Goal: Task Accomplishment & Management: Complete application form

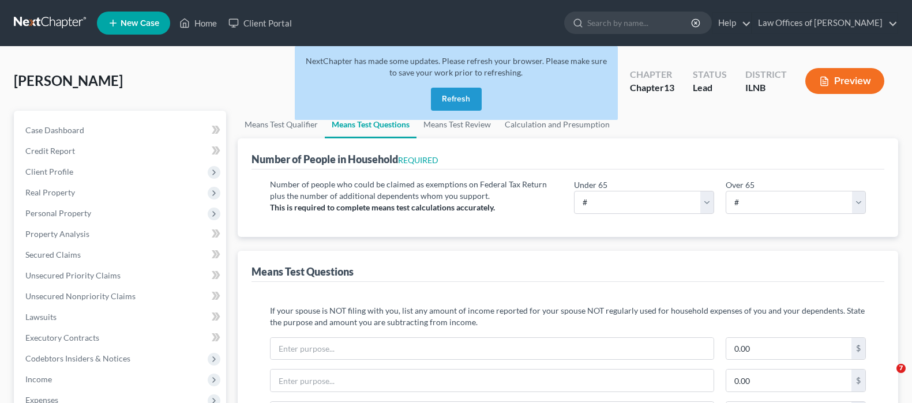
select select "0"
select select "60"
click at [447, 97] on button "Refresh" at bounding box center [456, 99] width 51 height 23
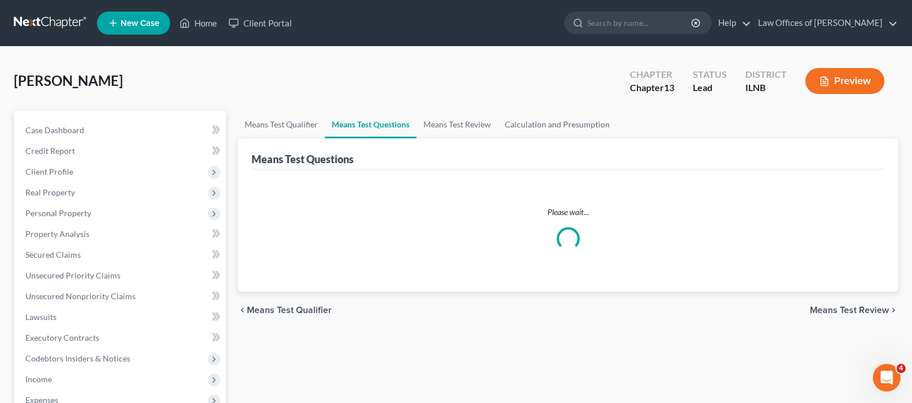
select select "0"
select select "60"
select select "0"
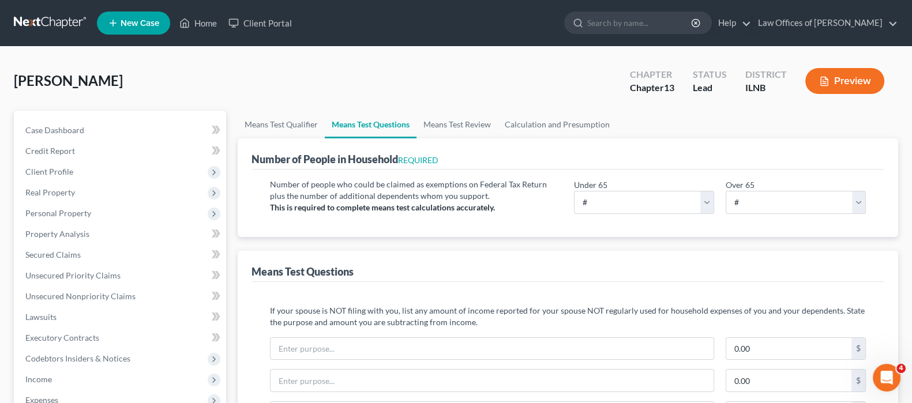
click at [141, 20] on span "New Case" at bounding box center [140, 23] width 39 height 9
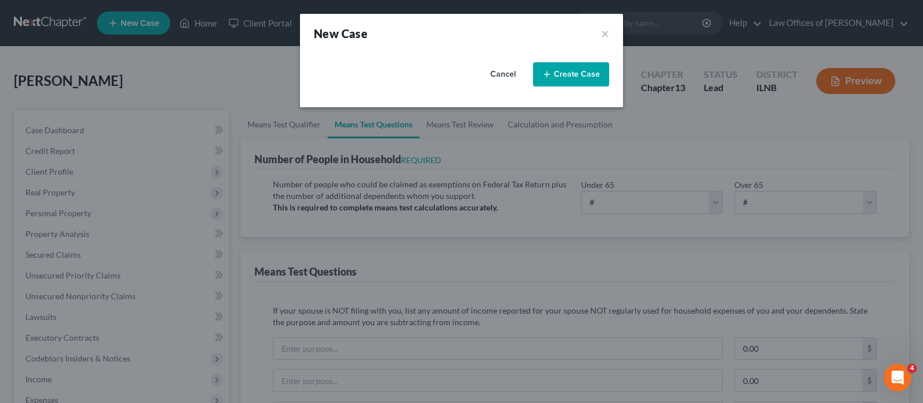
select select "25"
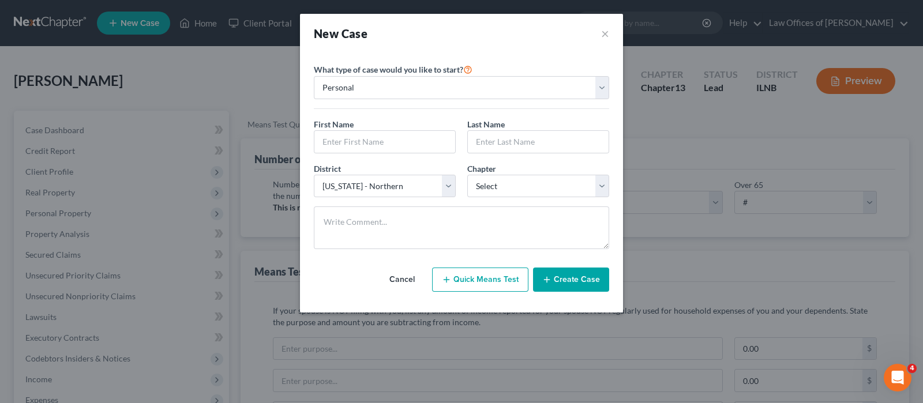
click at [410, 280] on button "Cancel" at bounding box center [402, 279] width 51 height 23
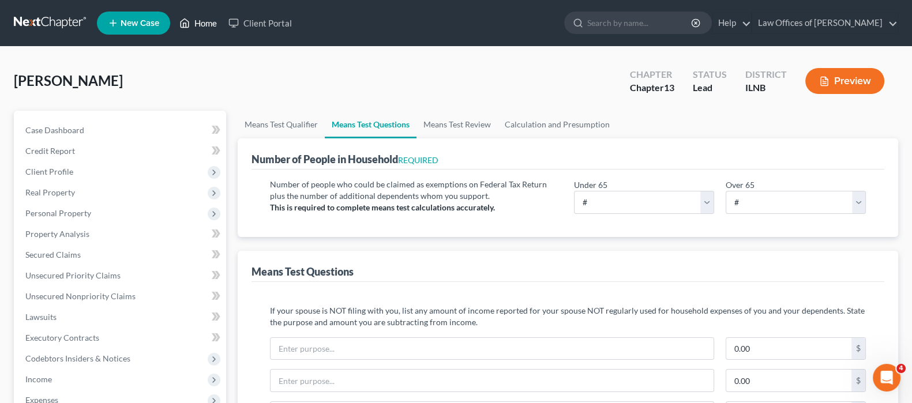
click at [204, 16] on link "Home" at bounding box center [198, 23] width 49 height 21
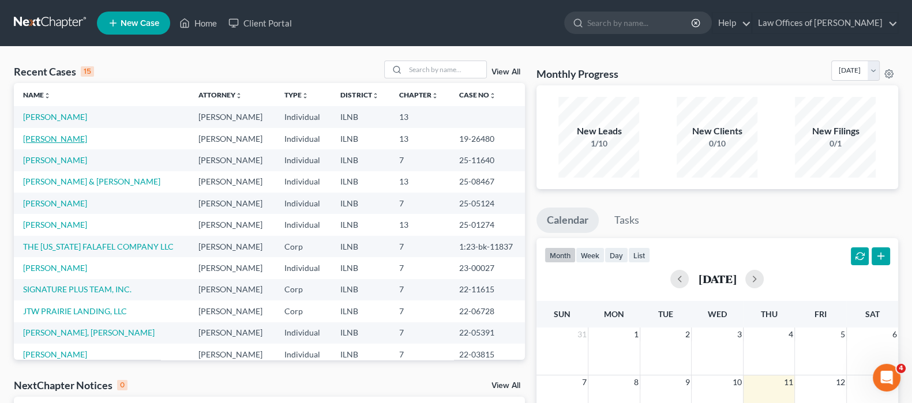
click at [46, 140] on link "[PERSON_NAME]" at bounding box center [55, 139] width 64 height 10
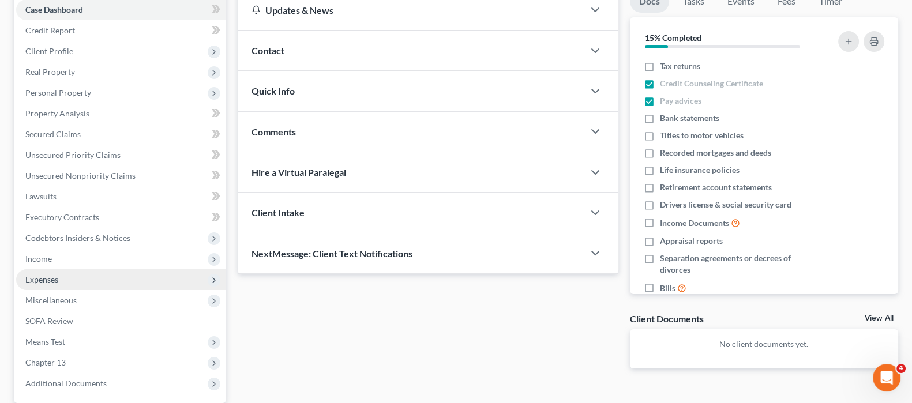
scroll to position [144, 0]
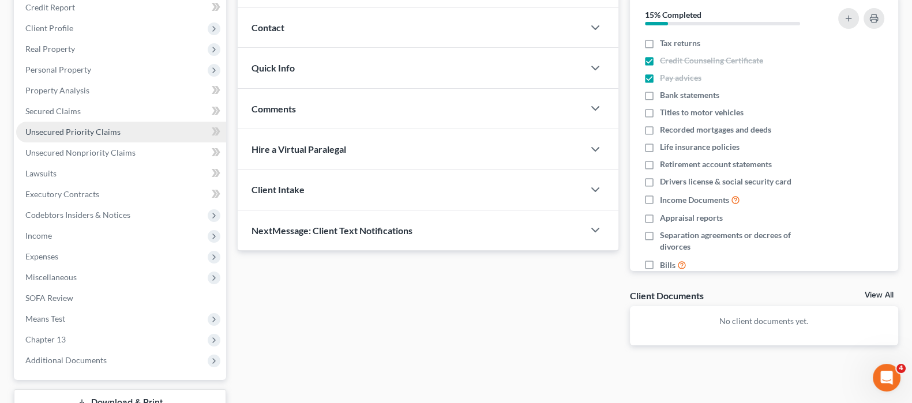
click at [95, 127] on span "Unsecured Priority Claims" at bounding box center [72, 132] width 95 height 10
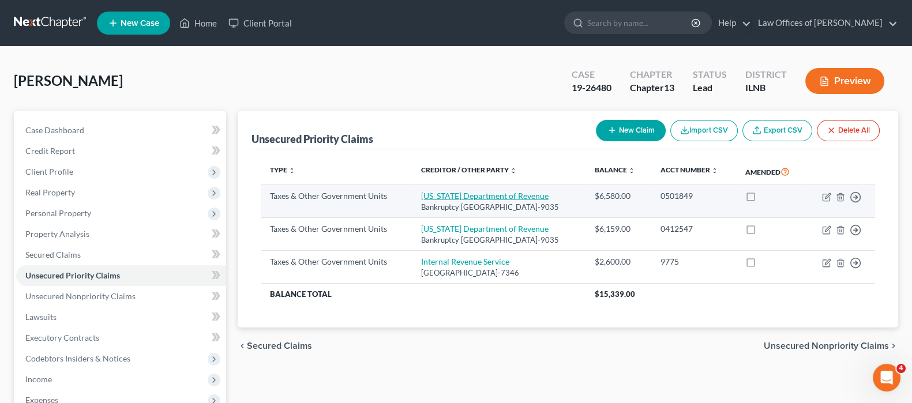
click at [473, 196] on link "Illinois Department of Revenue" at bounding box center [484, 196] width 127 height 10
select select "2"
select select "14"
select select "0"
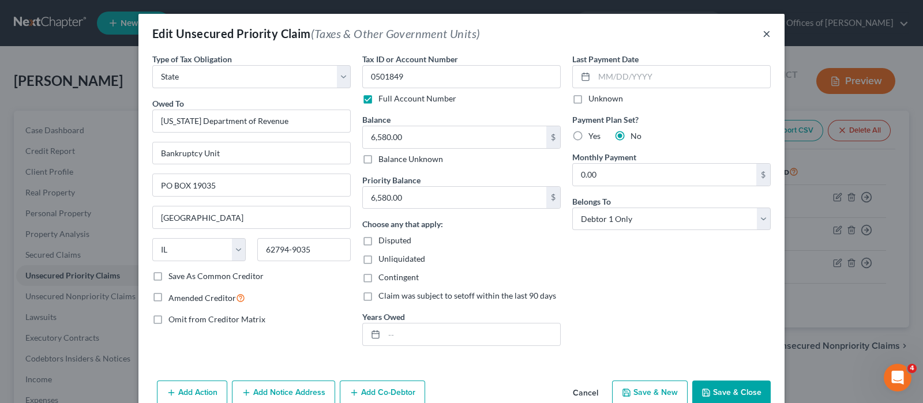
click at [763, 33] on button "×" at bounding box center [767, 34] width 8 height 14
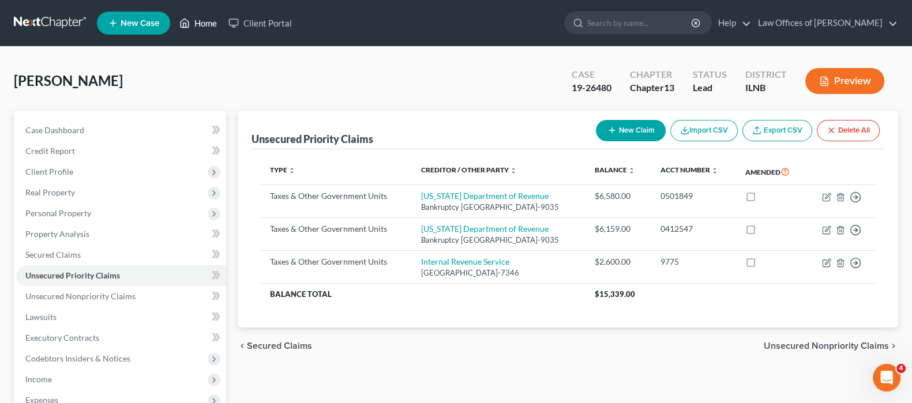
click at [200, 27] on link "Home" at bounding box center [198, 23] width 49 height 21
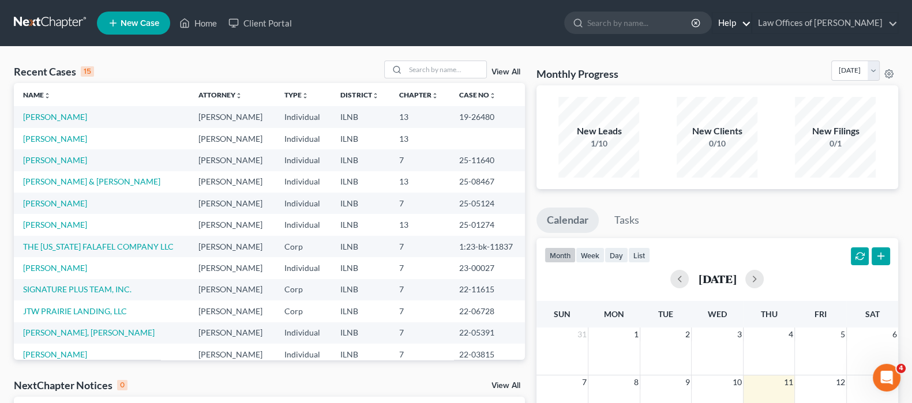
click at [723, 24] on link "Help" at bounding box center [731, 23] width 39 height 21
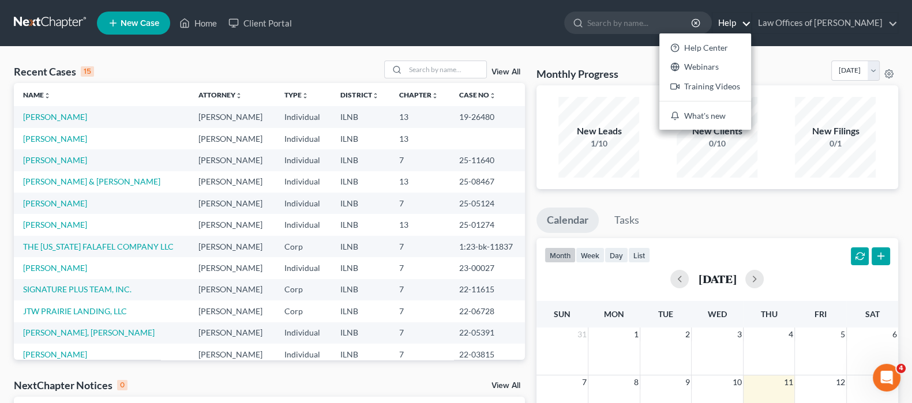
click at [366, 27] on ul "New Case Home Client Portal - No Result - See all results Or Press Enter... Hel…" at bounding box center [497, 23] width 801 height 30
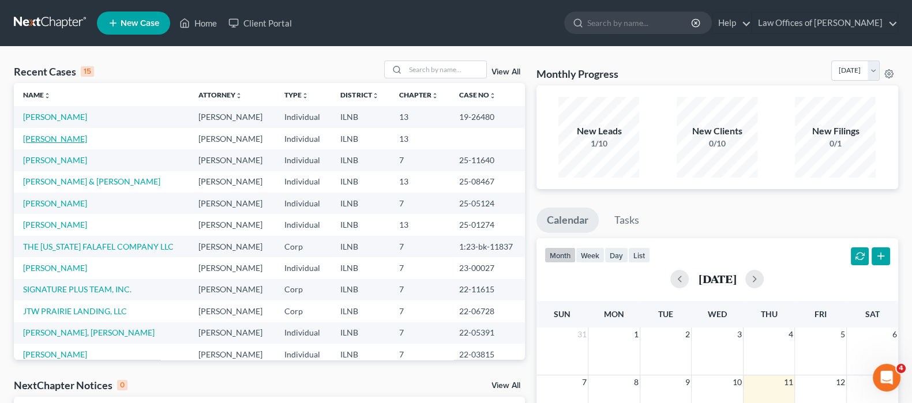
click at [46, 138] on link "[PERSON_NAME]" at bounding box center [55, 139] width 64 height 10
